Goal: Task Accomplishment & Management: Use online tool/utility

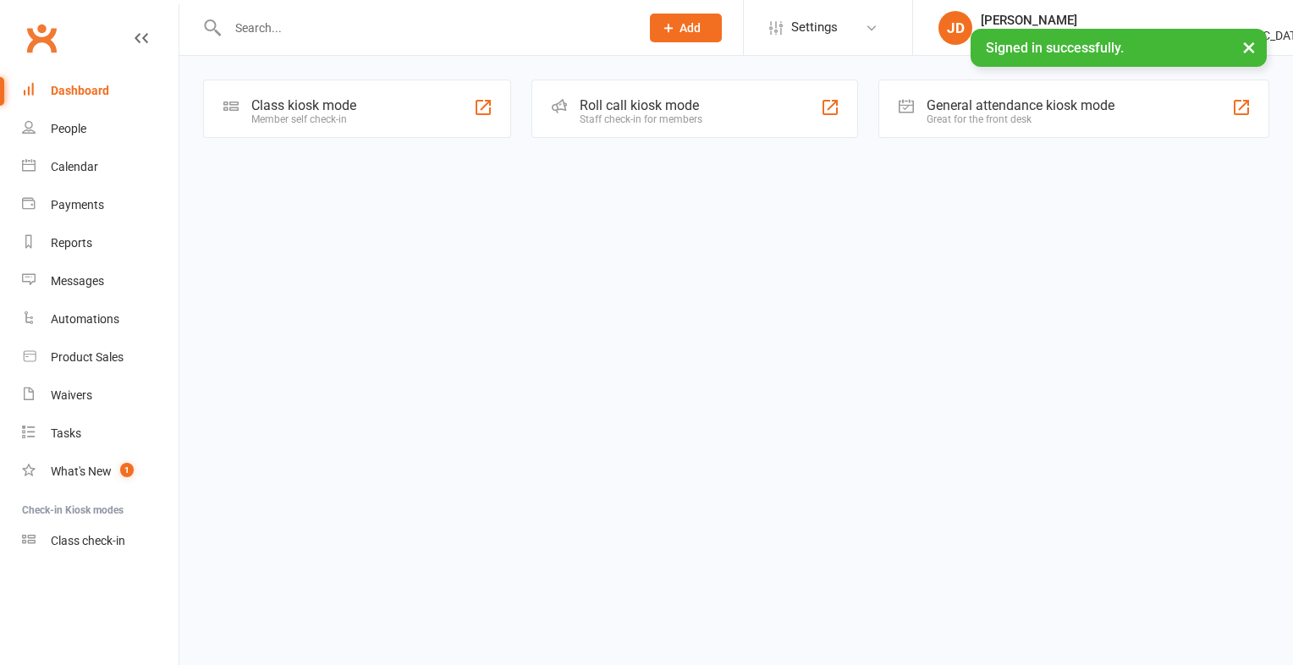
click at [454, 102] on div "Class kiosk mode Member self check-in" at bounding box center [357, 109] width 308 height 58
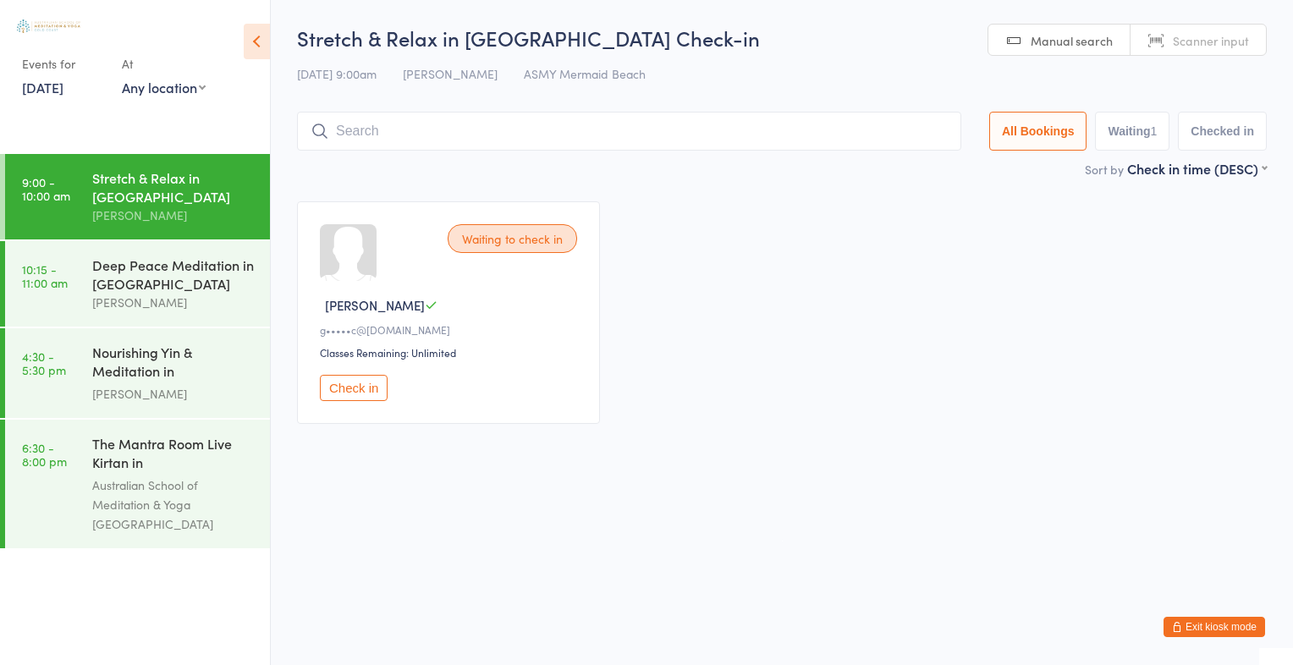
click at [525, 133] on input "search" at bounding box center [629, 131] width 664 height 39
type input "12891289"
click at [1158, 43] on link "Scanner input" at bounding box center [1198, 41] width 135 height 32
click at [887, 134] on input "search" at bounding box center [629, 131] width 664 height 39
type input "1293"
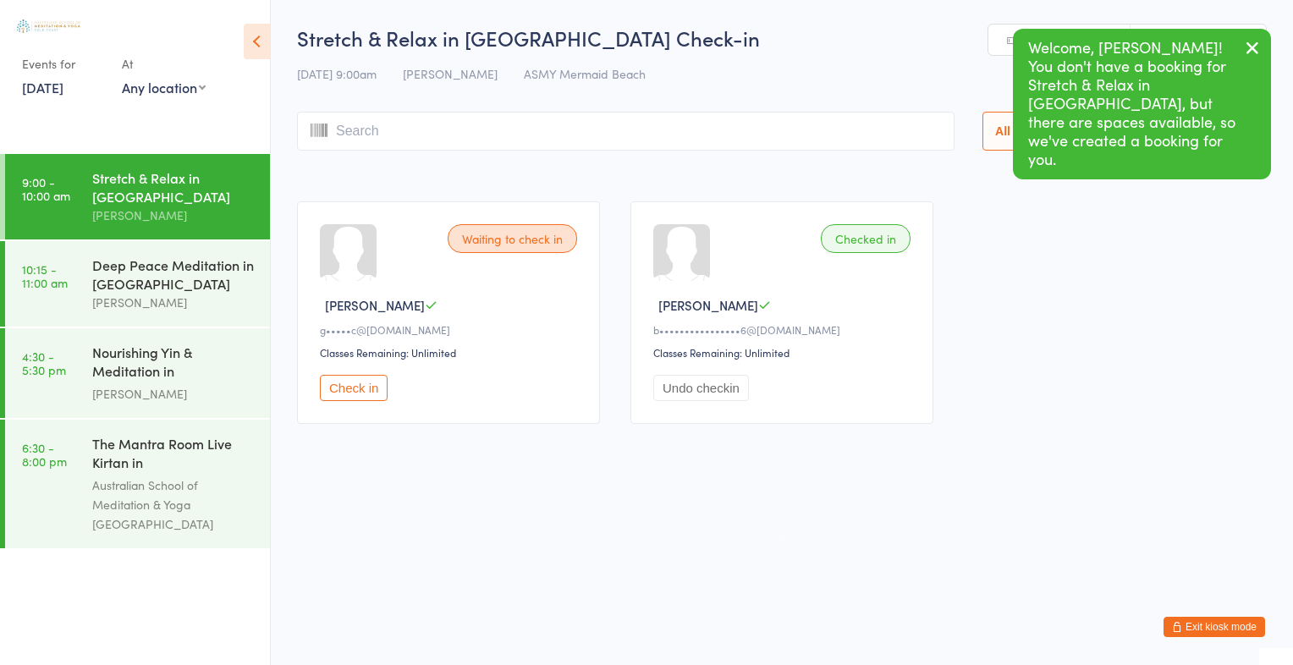
click at [1253, 42] on icon "button" at bounding box center [1252, 47] width 20 height 21
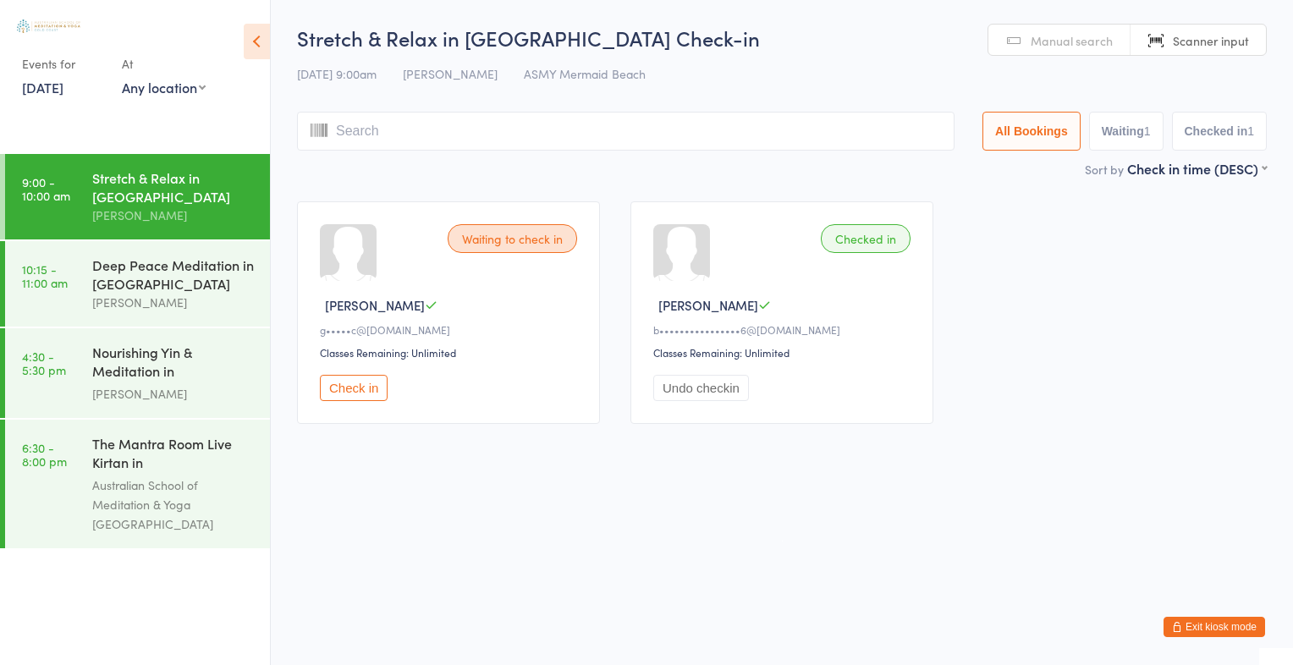
click at [1085, 39] on span "Manual search" at bounding box center [1072, 40] width 82 height 17
click at [905, 134] on input "search" at bounding box center [626, 131] width 658 height 39
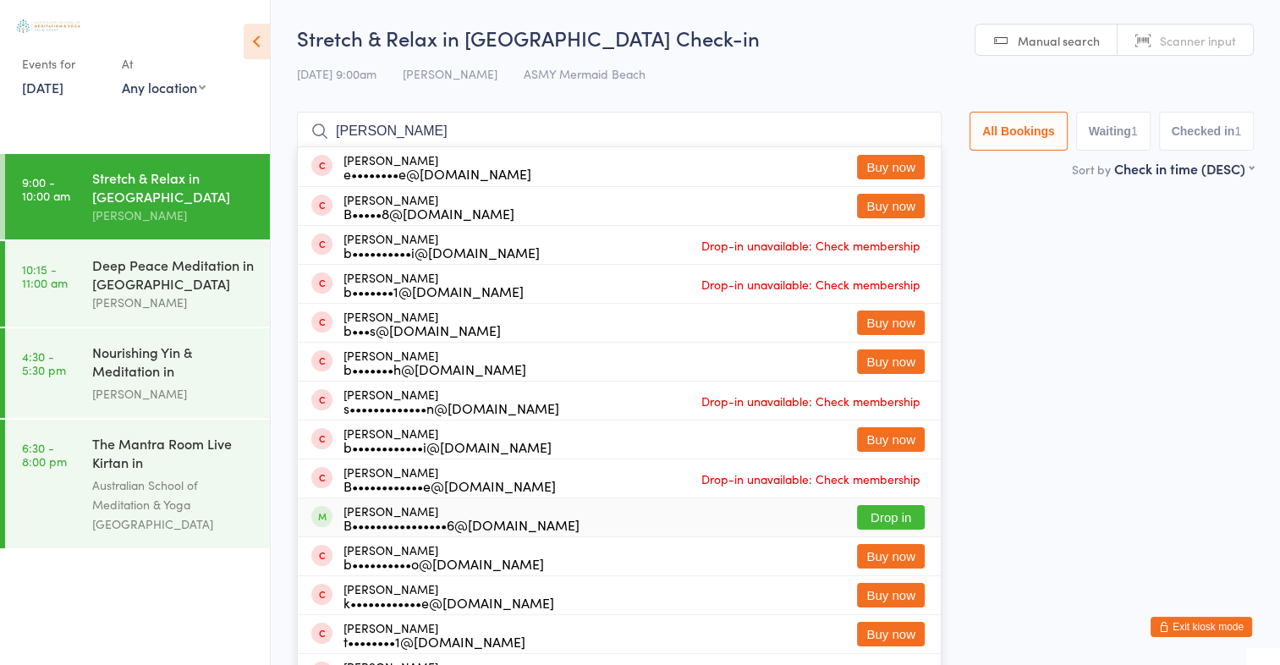
type input "barbara"
click at [902, 520] on button "Drop in" at bounding box center [891, 517] width 68 height 25
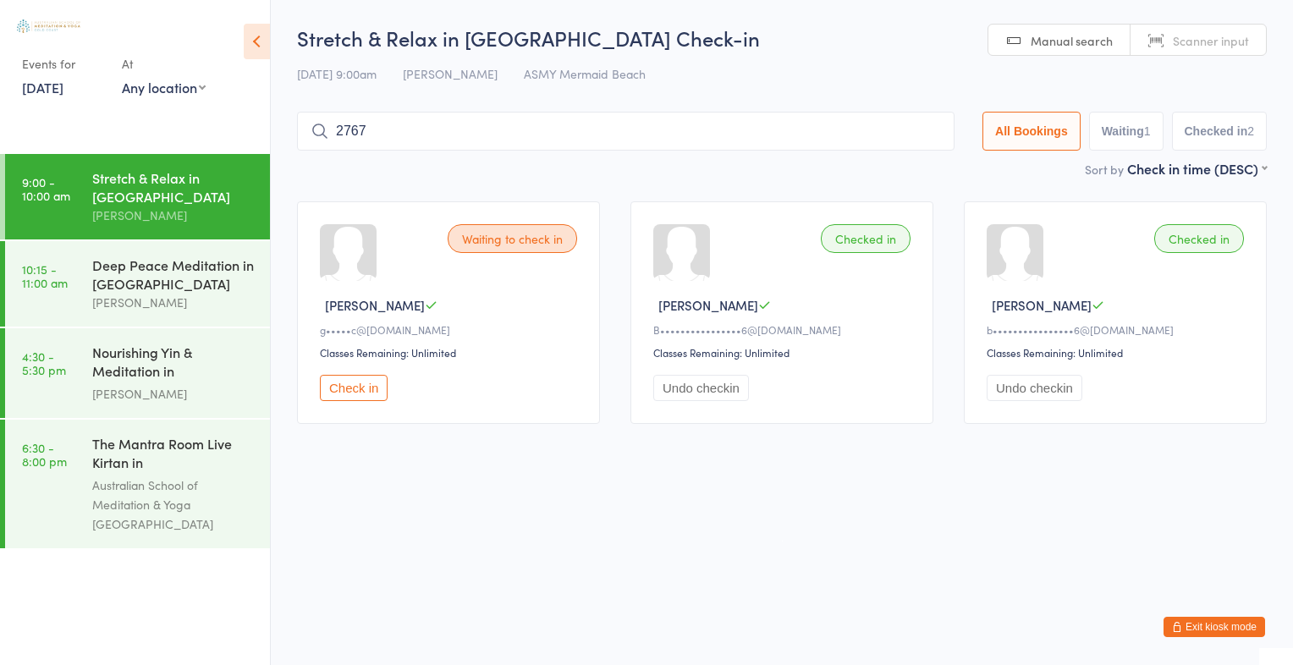
type input "2767"
click at [892, 171] on button "Drop in" at bounding box center [904, 167] width 68 height 25
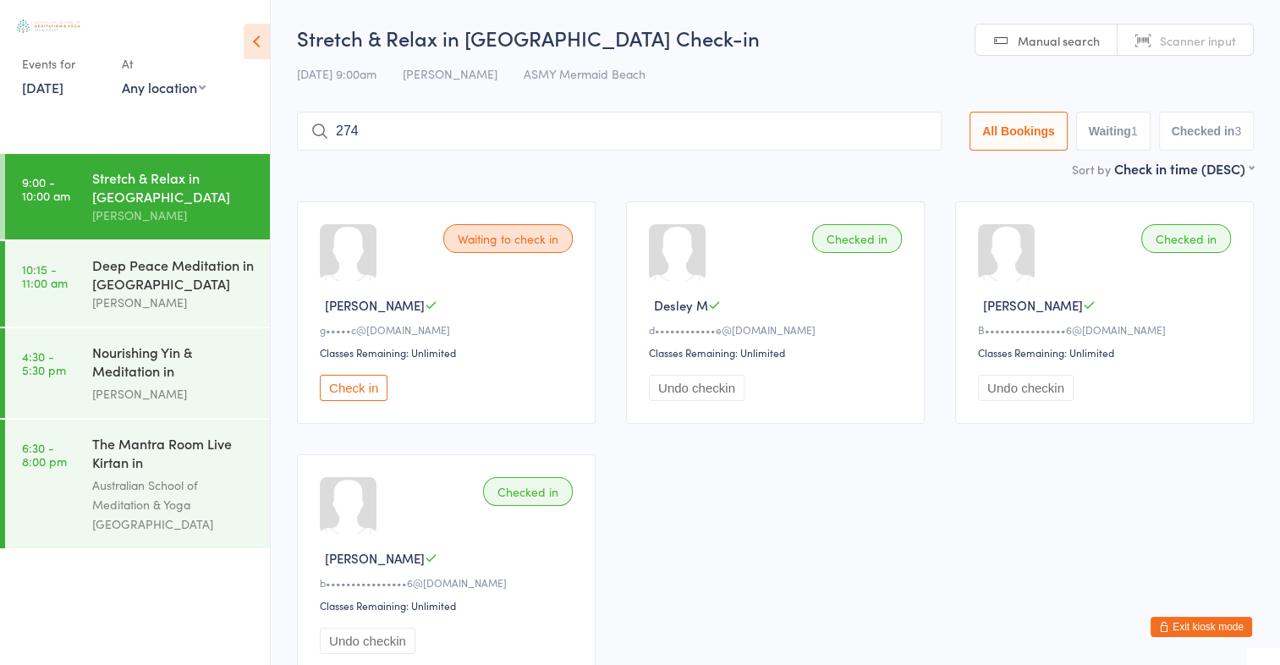
type input "2743"
click at [895, 173] on button "Drop in" at bounding box center [891, 167] width 68 height 25
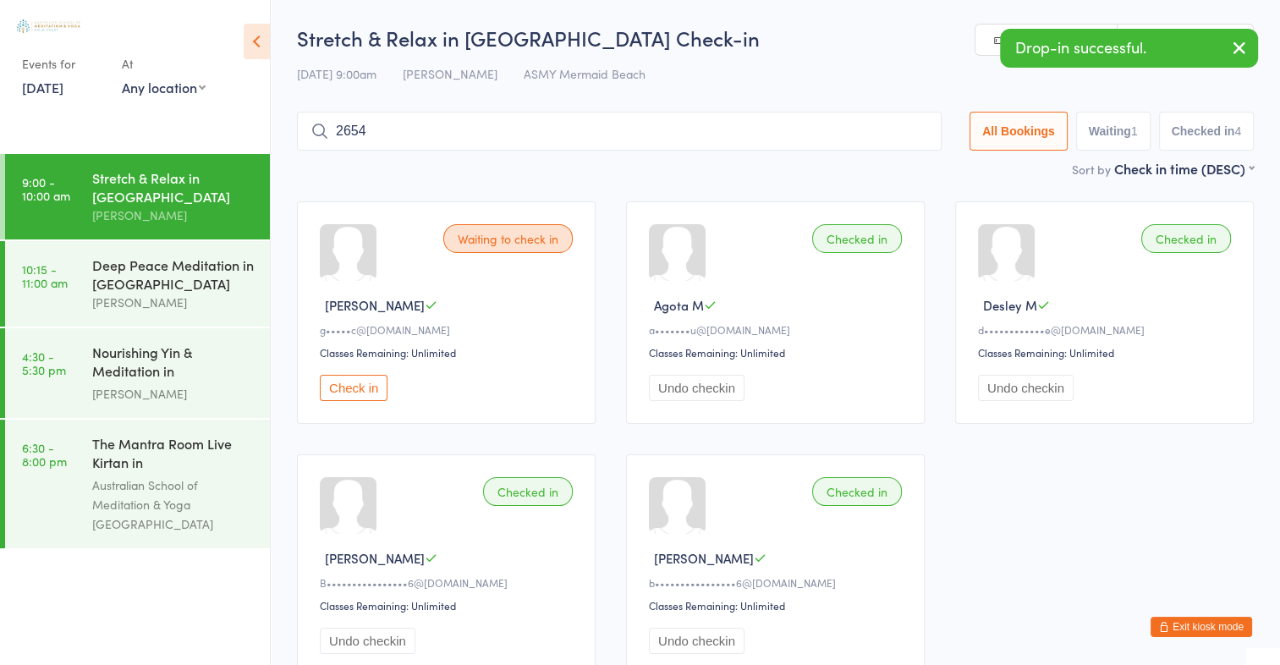
type input "2654"
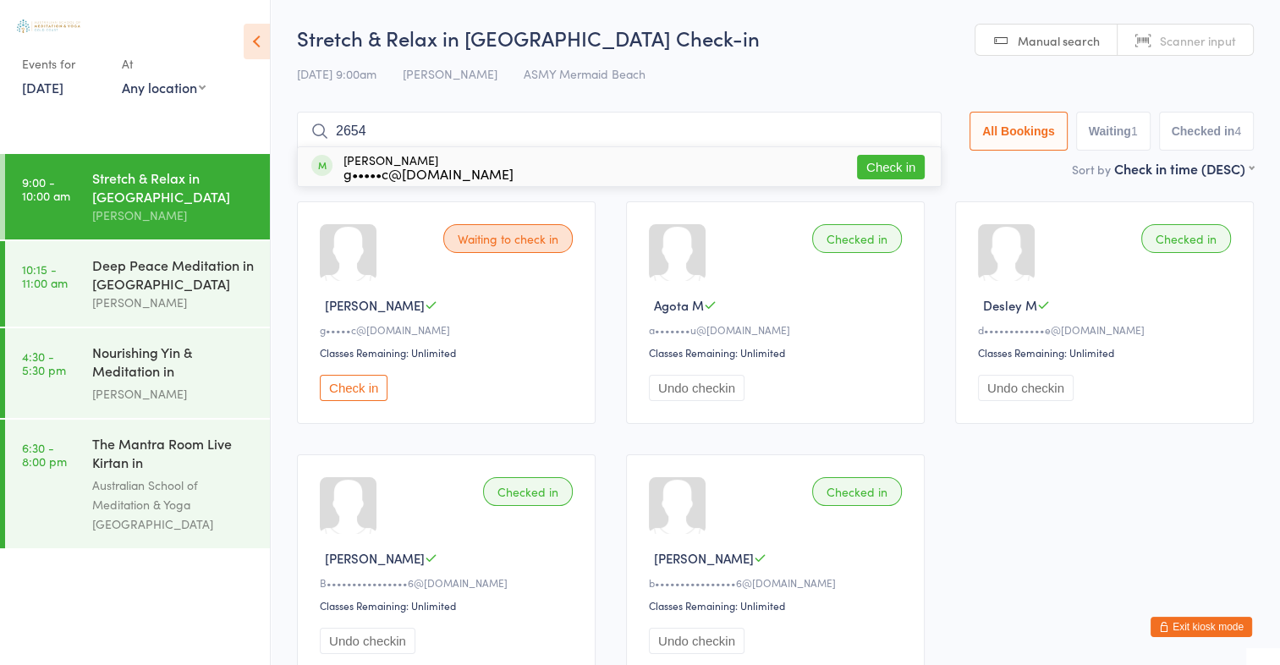
click at [894, 165] on button "Check in" at bounding box center [891, 167] width 68 height 25
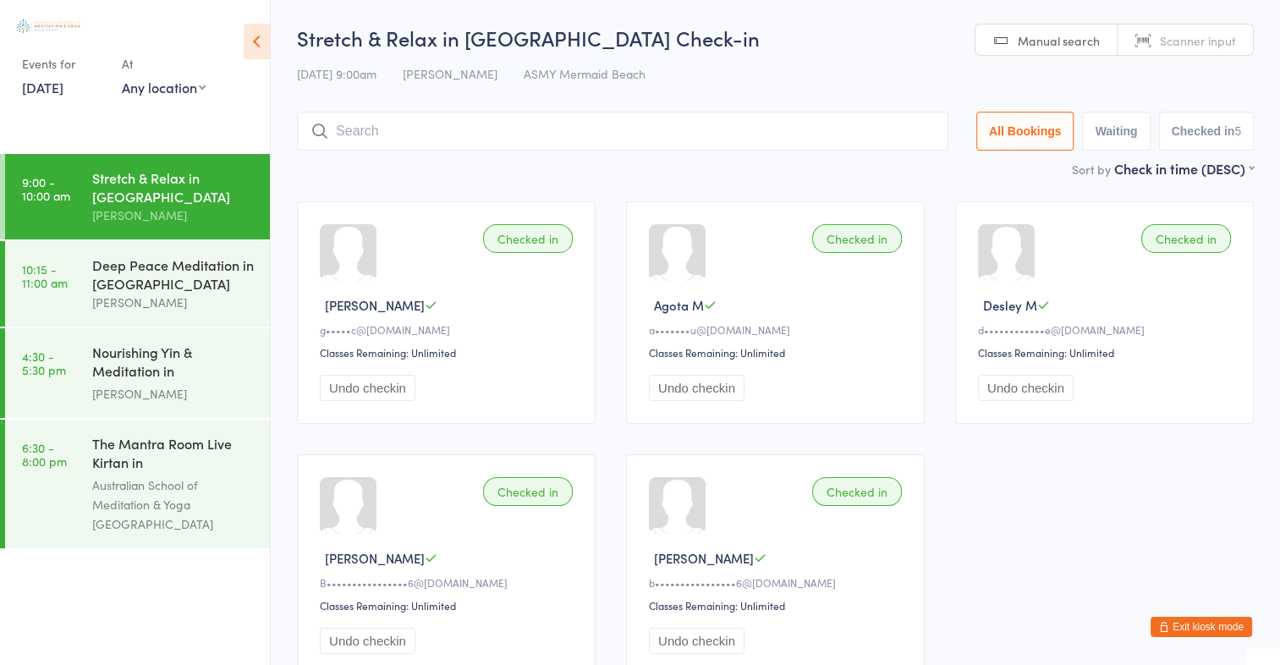
click at [1194, 32] on span "Scanner input" at bounding box center [1198, 40] width 76 height 17
click at [927, 135] on input "search" at bounding box center [623, 131] width 652 height 39
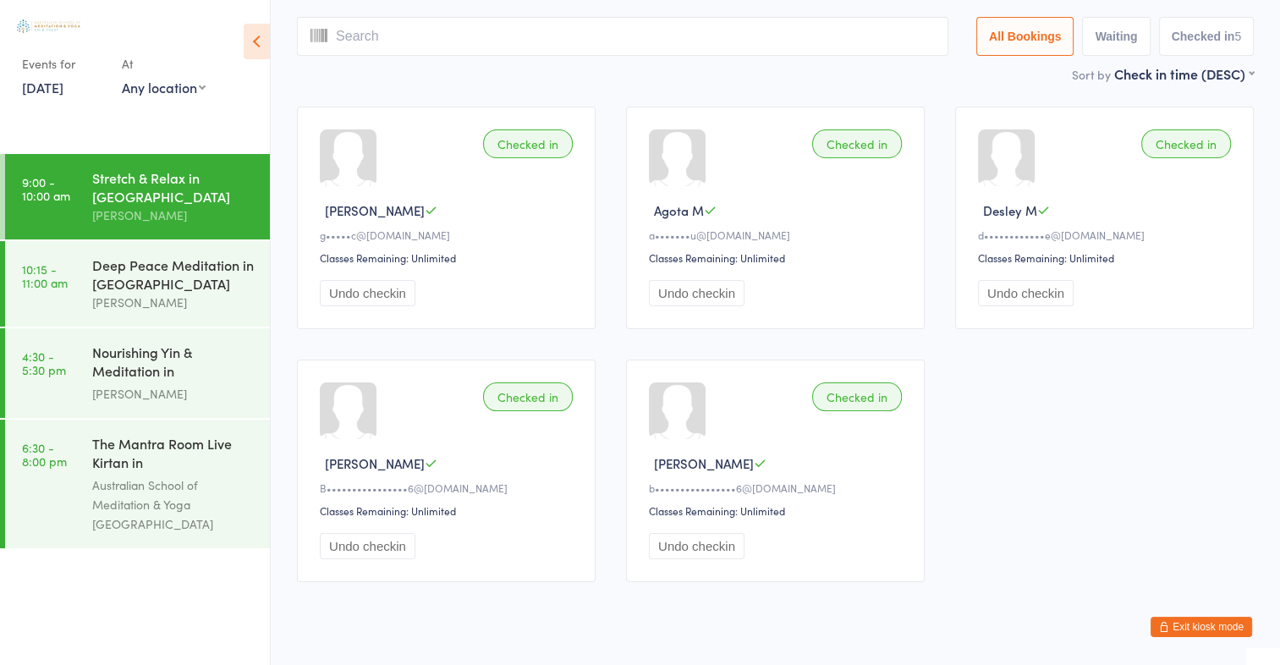
scroll to position [112, 0]
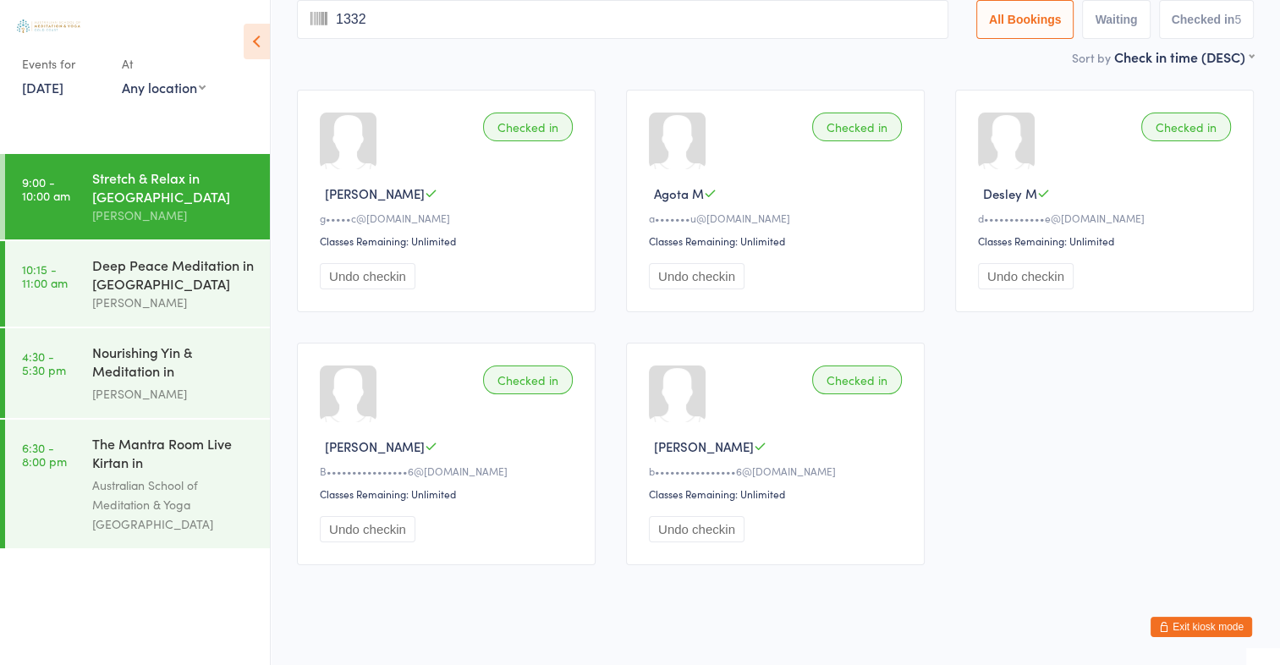
type input "1332"
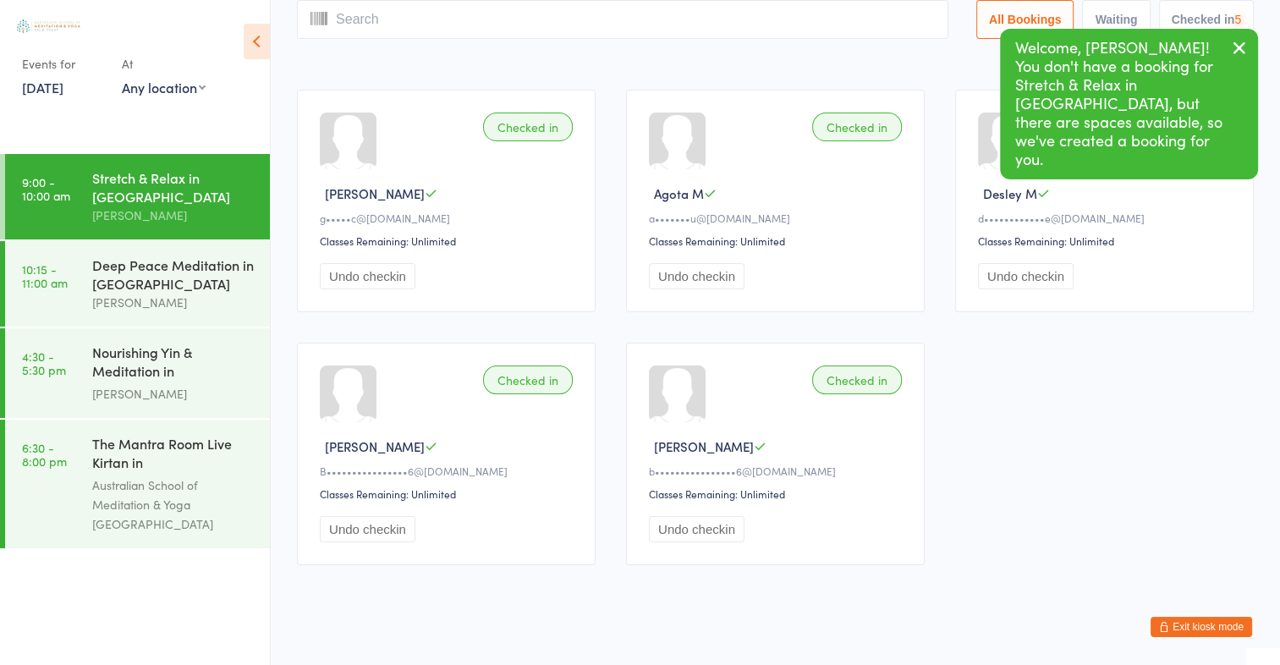
scroll to position [0, 0]
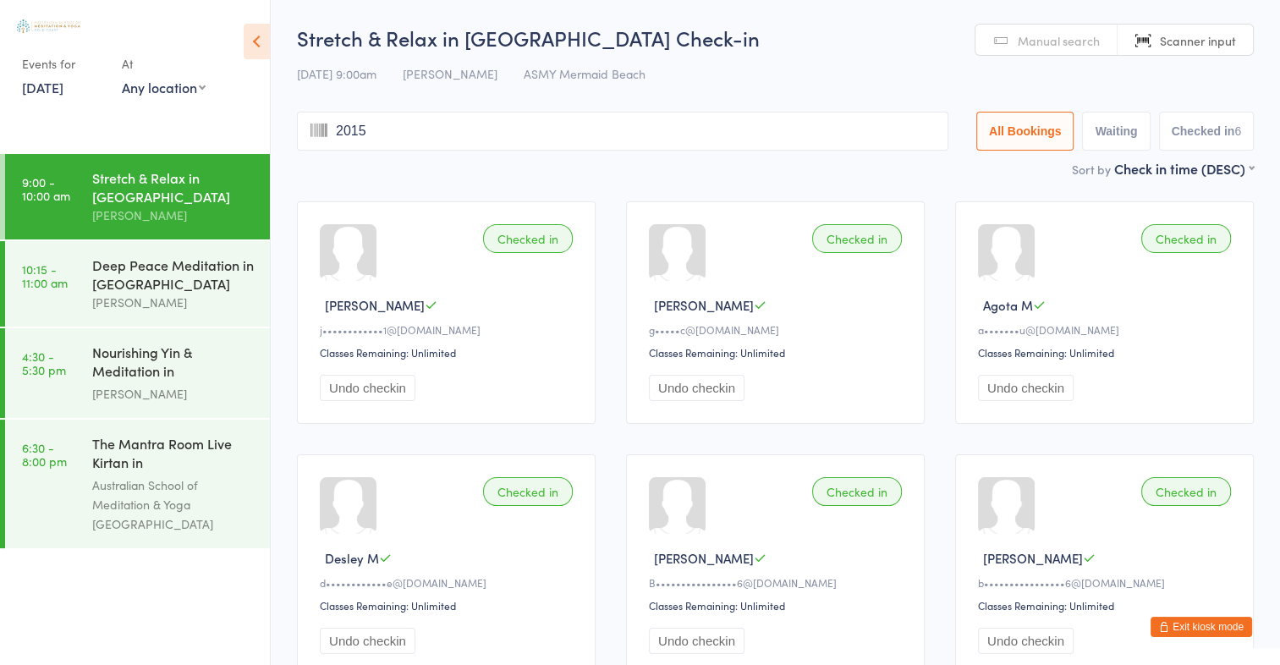
type input "2015"
click at [1076, 36] on span "Manual search" at bounding box center [1059, 40] width 82 height 17
click at [872, 142] on input "search" at bounding box center [623, 131] width 652 height 39
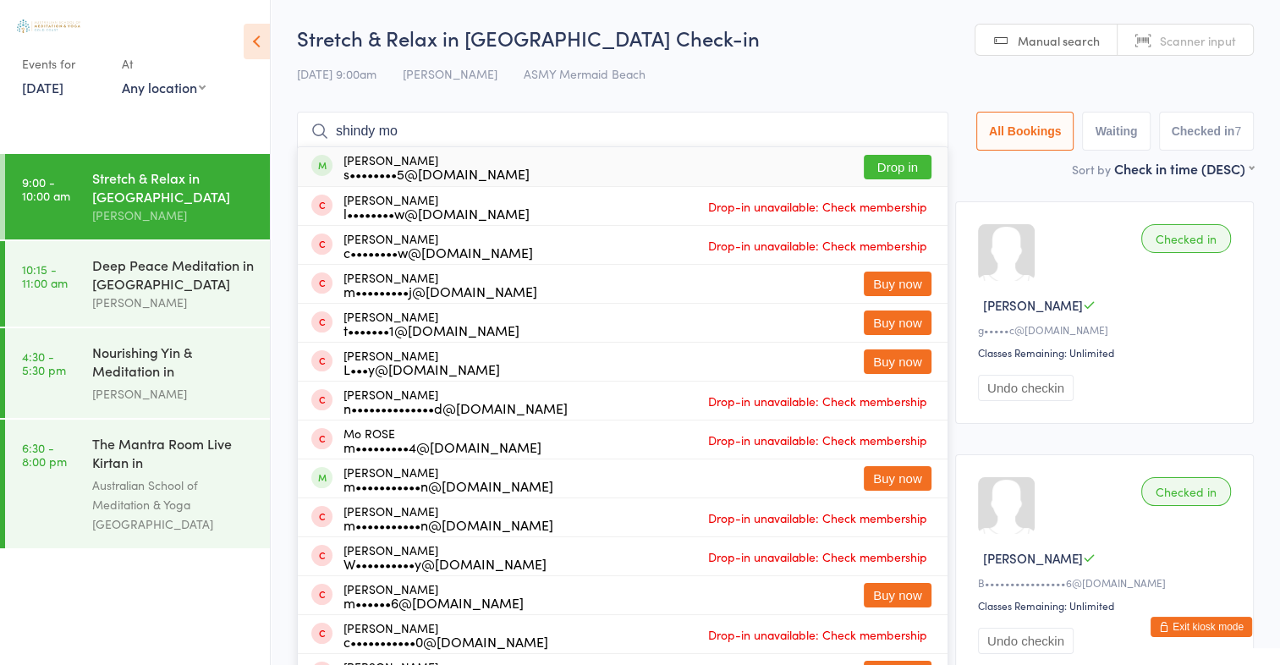
type input "shindy mo"
click at [899, 160] on button "Drop in" at bounding box center [898, 167] width 68 height 25
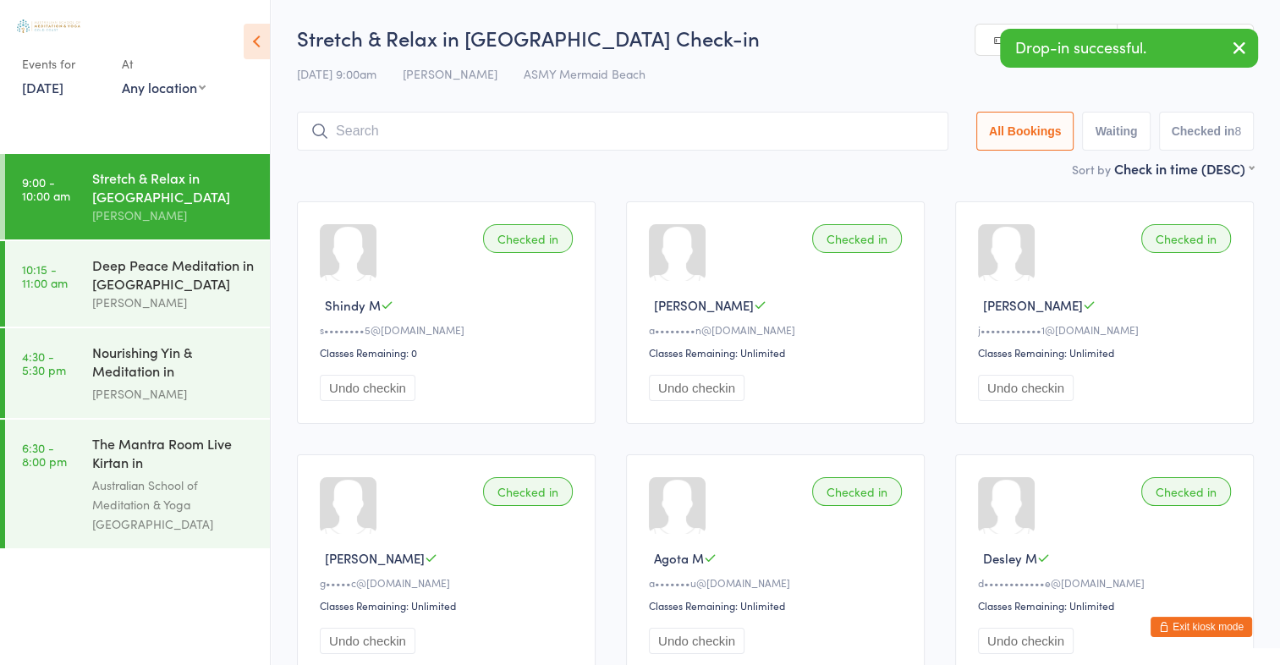
click at [1164, 52] on div "Drop-in successful." at bounding box center [1129, 48] width 258 height 39
click at [1232, 50] on icon "button" at bounding box center [1240, 47] width 20 height 21
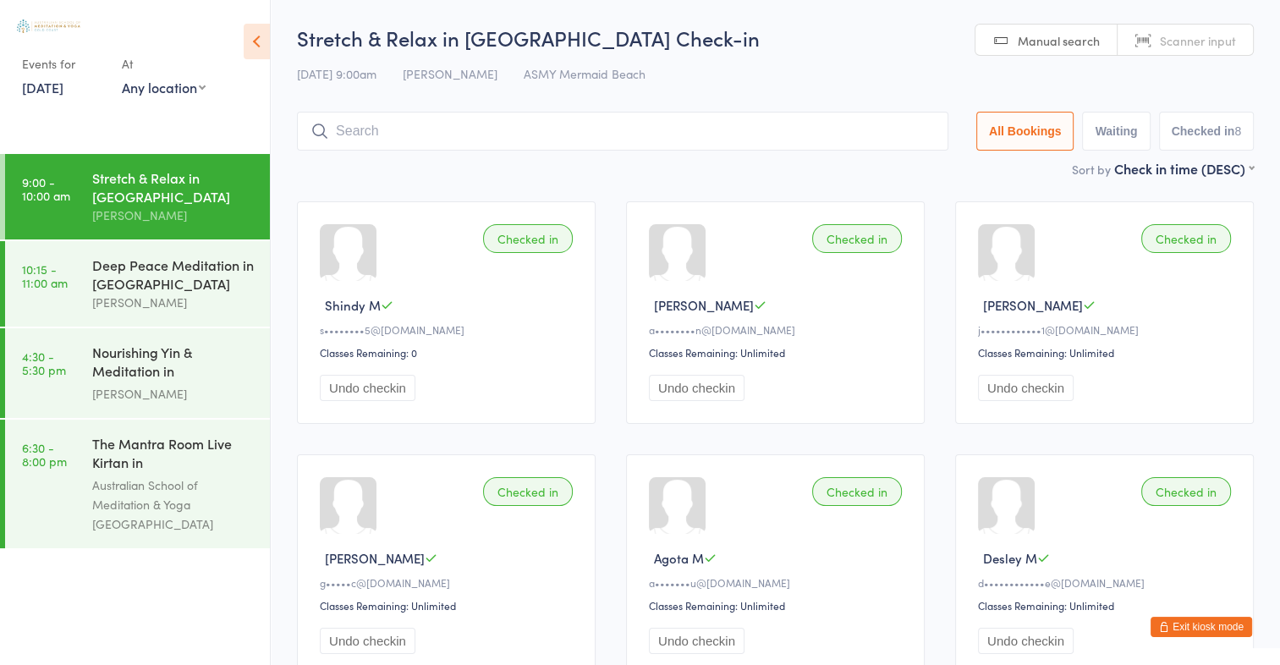
click at [1232, 43] on span "Scanner input" at bounding box center [1198, 40] width 76 height 17
click at [918, 120] on input "search" at bounding box center [623, 131] width 652 height 39
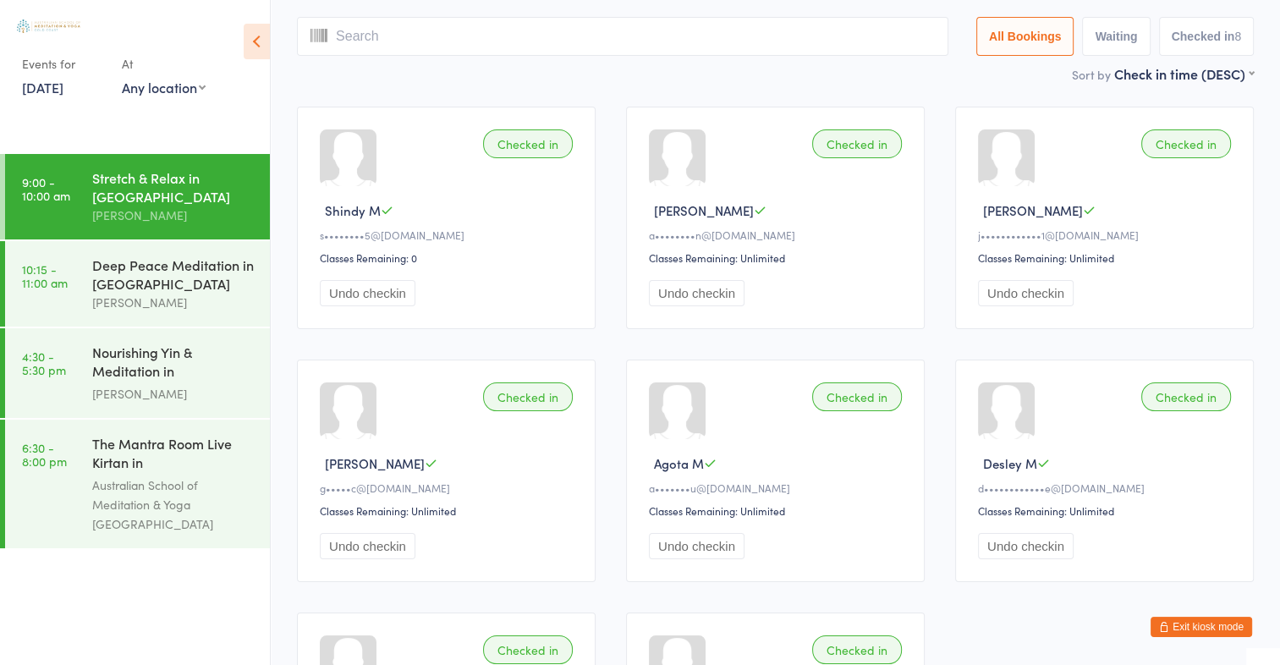
scroll to position [112, 0]
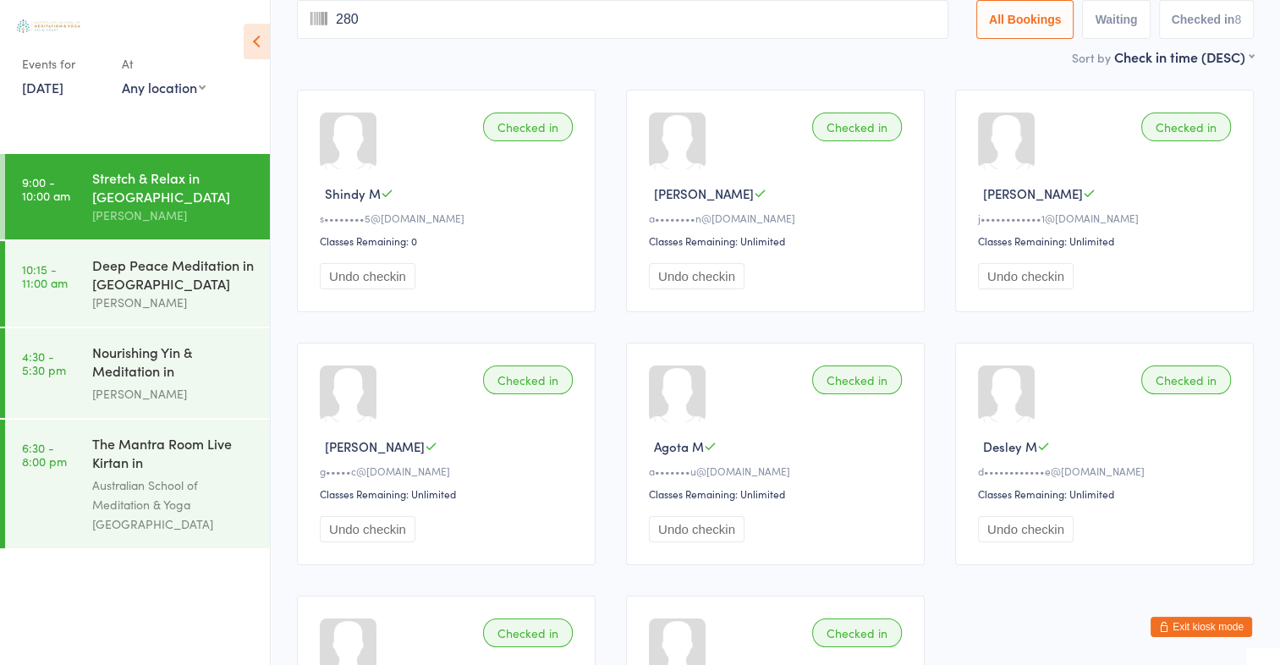
type input "2803"
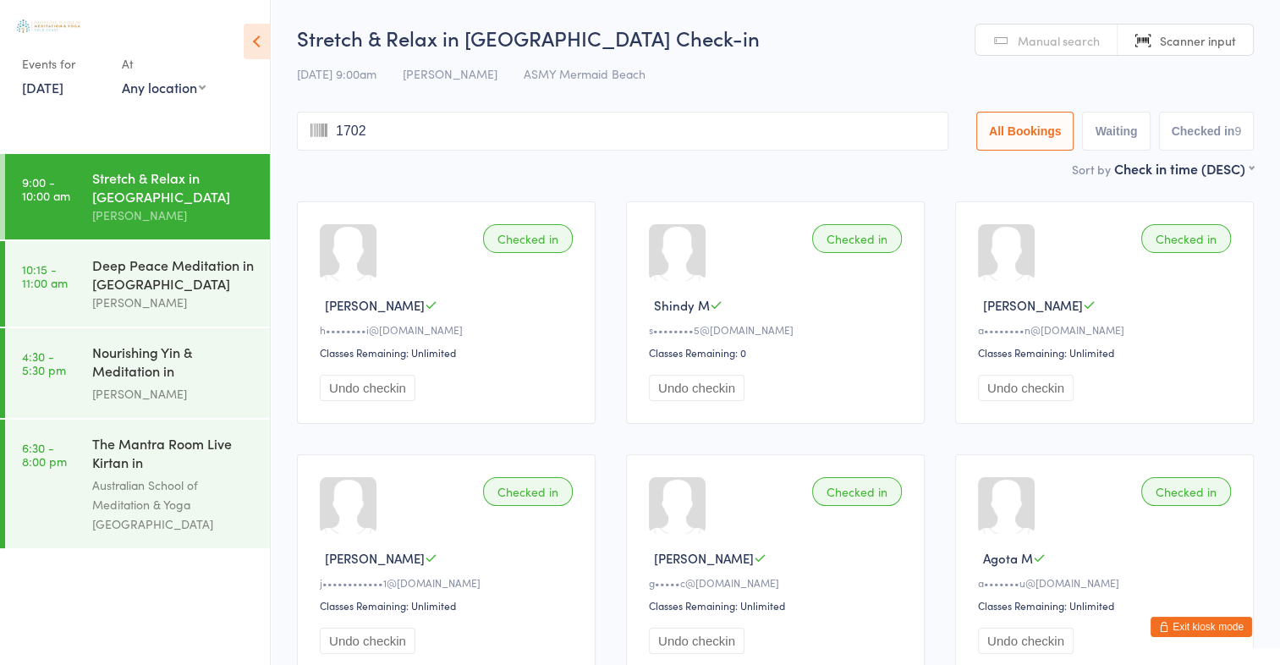
type input "1702"
type input "2946"
type input "2877"
